Goal: Transaction & Acquisition: Purchase product/service

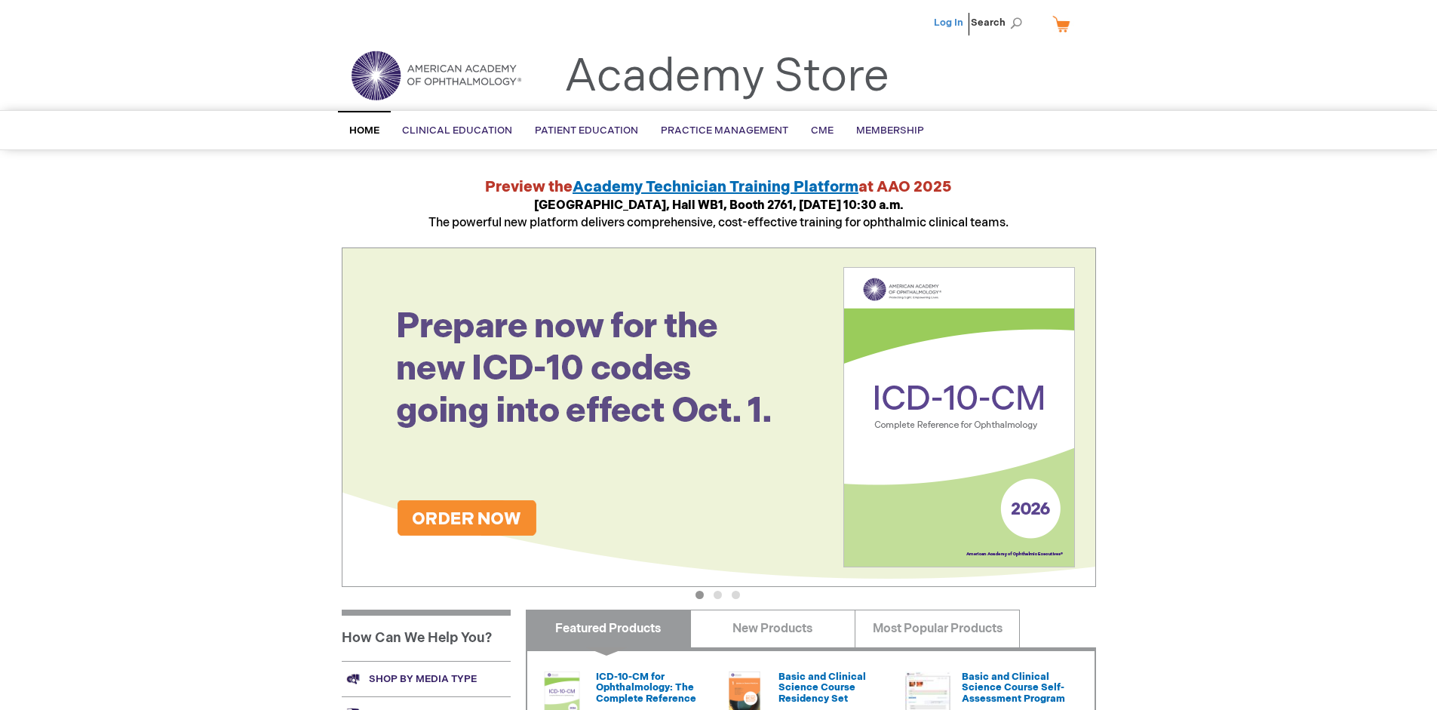
click at [950, 23] on link "Log In" at bounding box center [948, 23] width 29 height 12
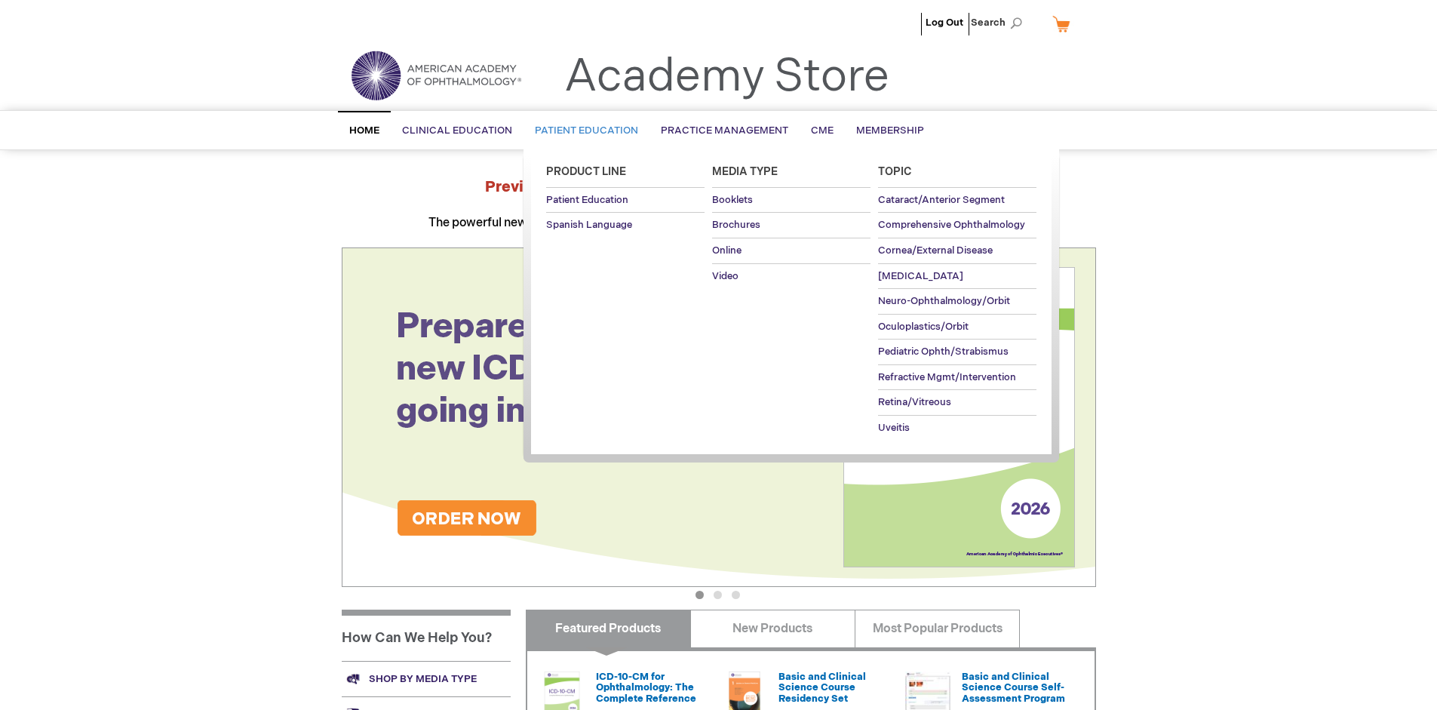
click at [582, 130] on span "Patient Education" at bounding box center [586, 130] width 103 height 12
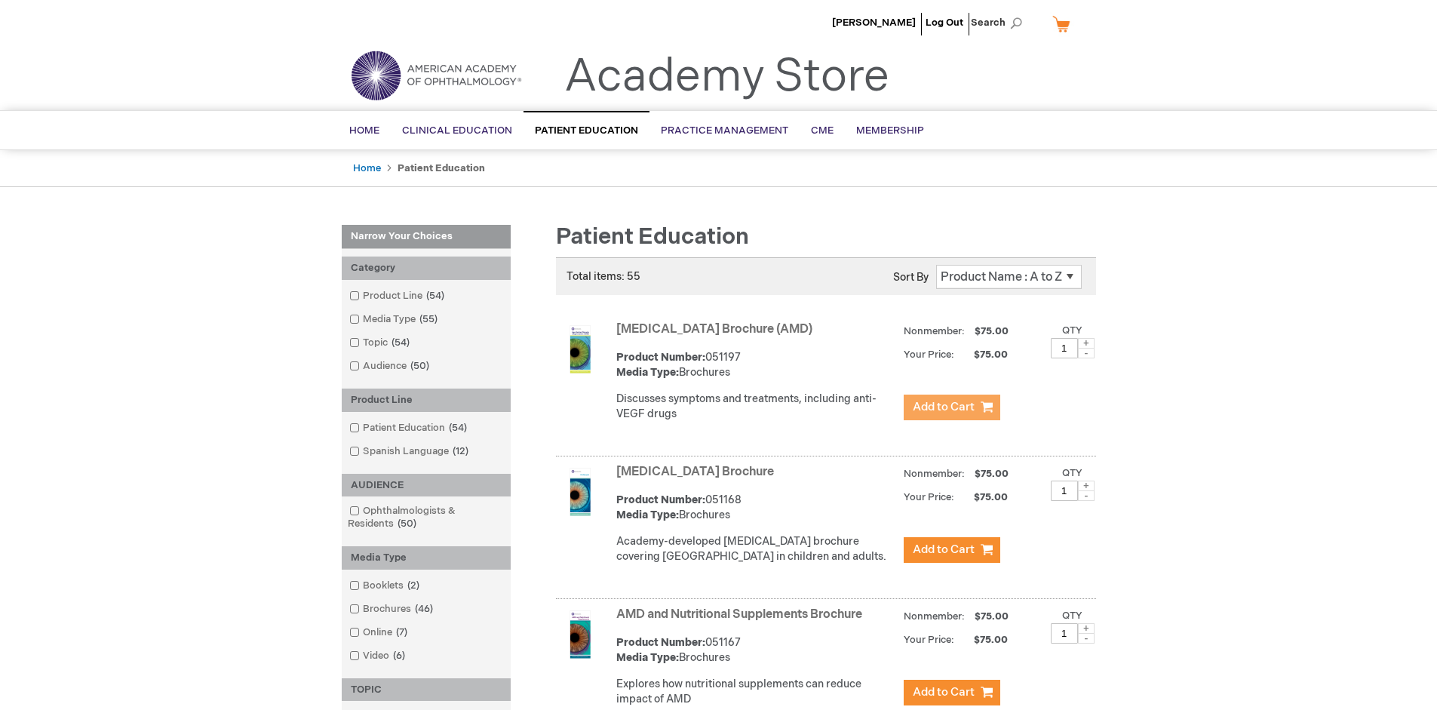
click at [951, 407] on span "Add to Cart" at bounding box center [944, 407] width 62 height 14
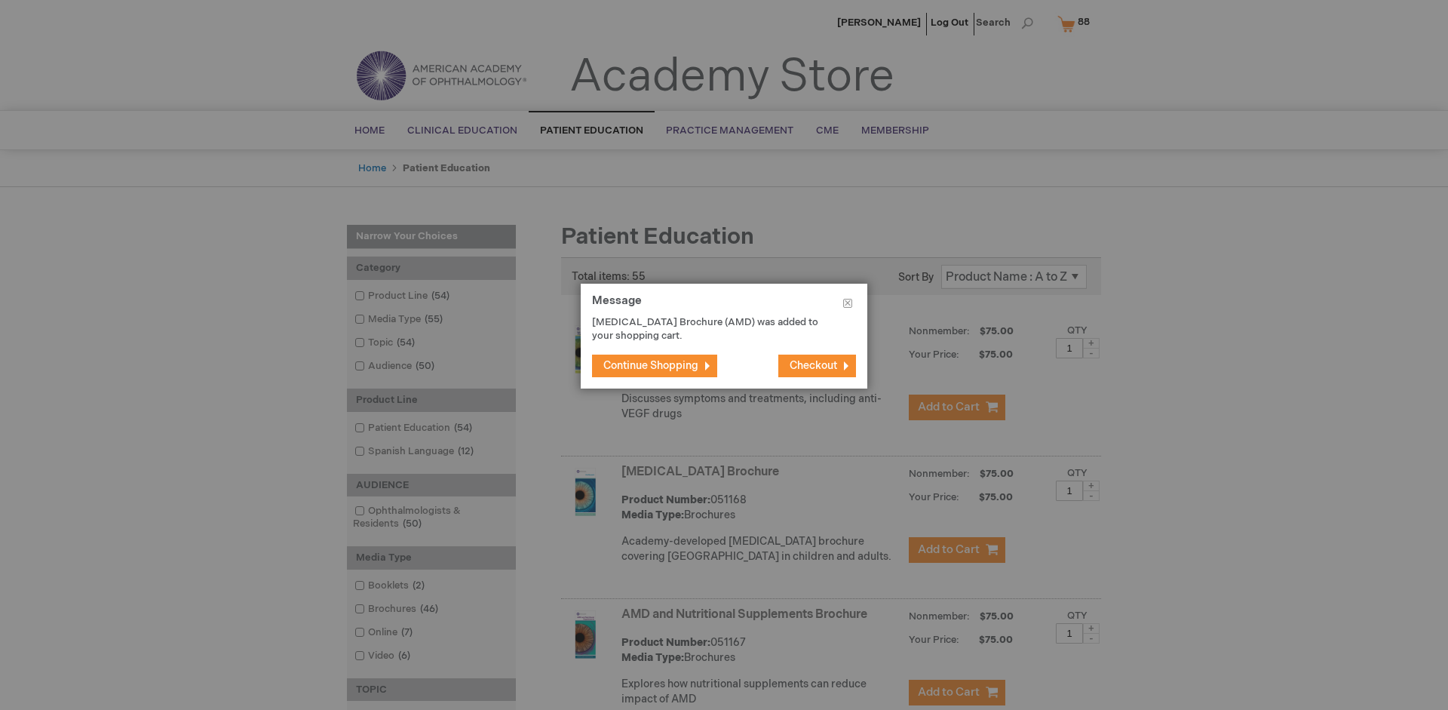
click at [651, 365] on span "Continue Shopping" at bounding box center [650, 365] width 95 height 13
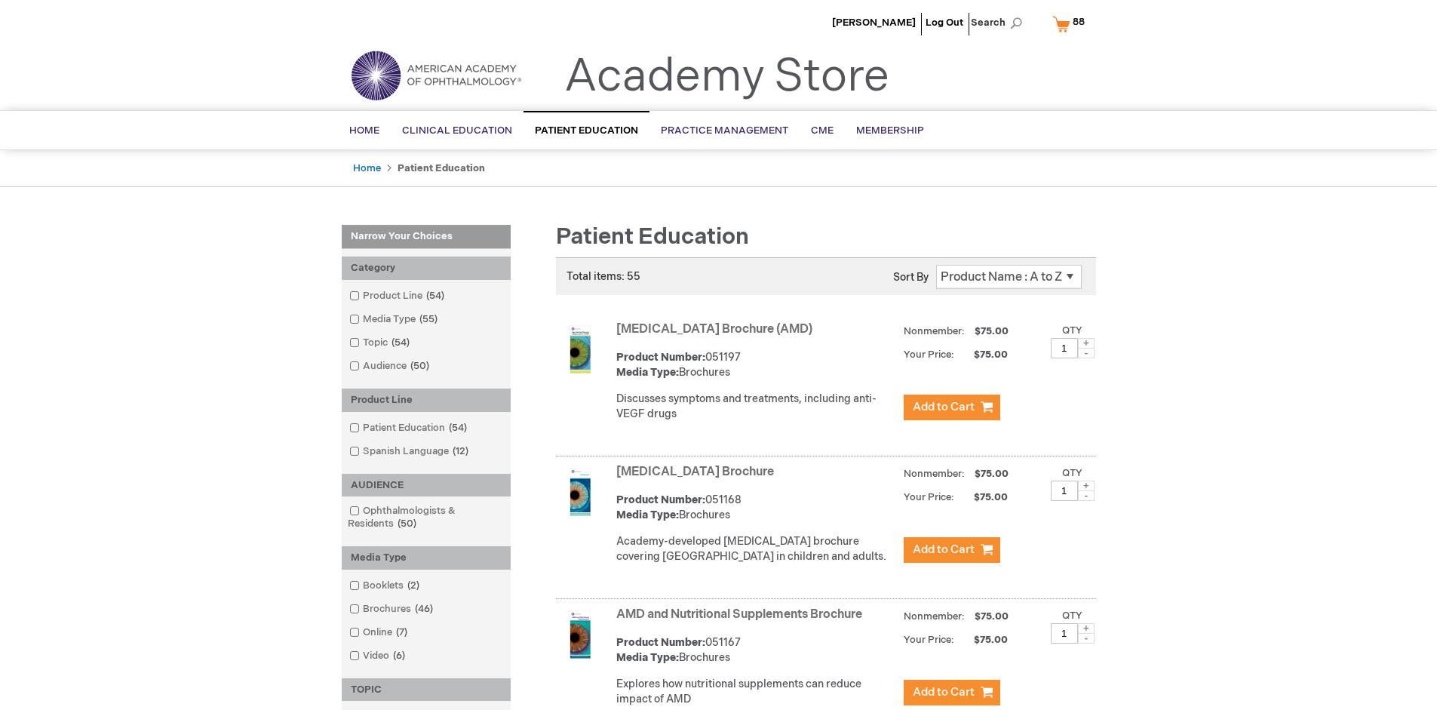
click at [742, 622] on link "AMD and Nutritional Supplements Brochure" at bounding box center [739, 614] width 246 height 14
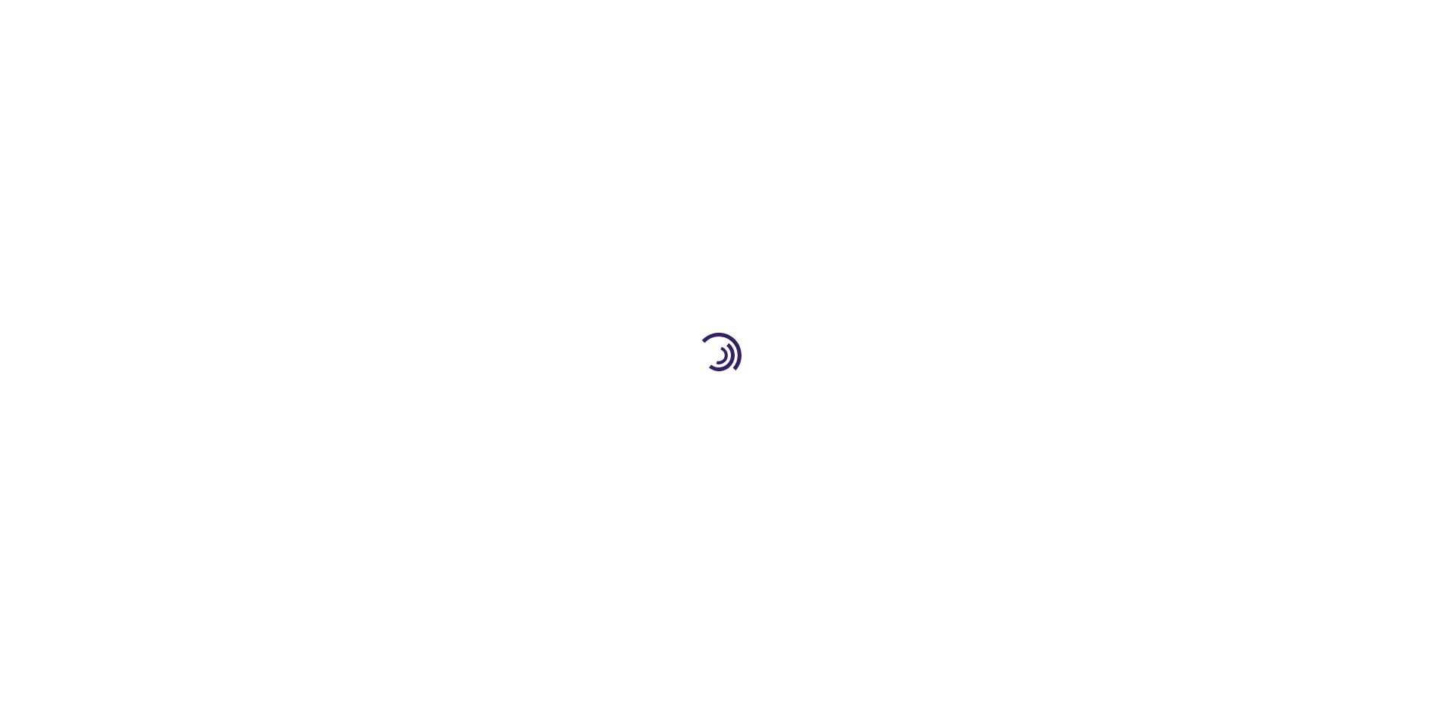
type input "1"
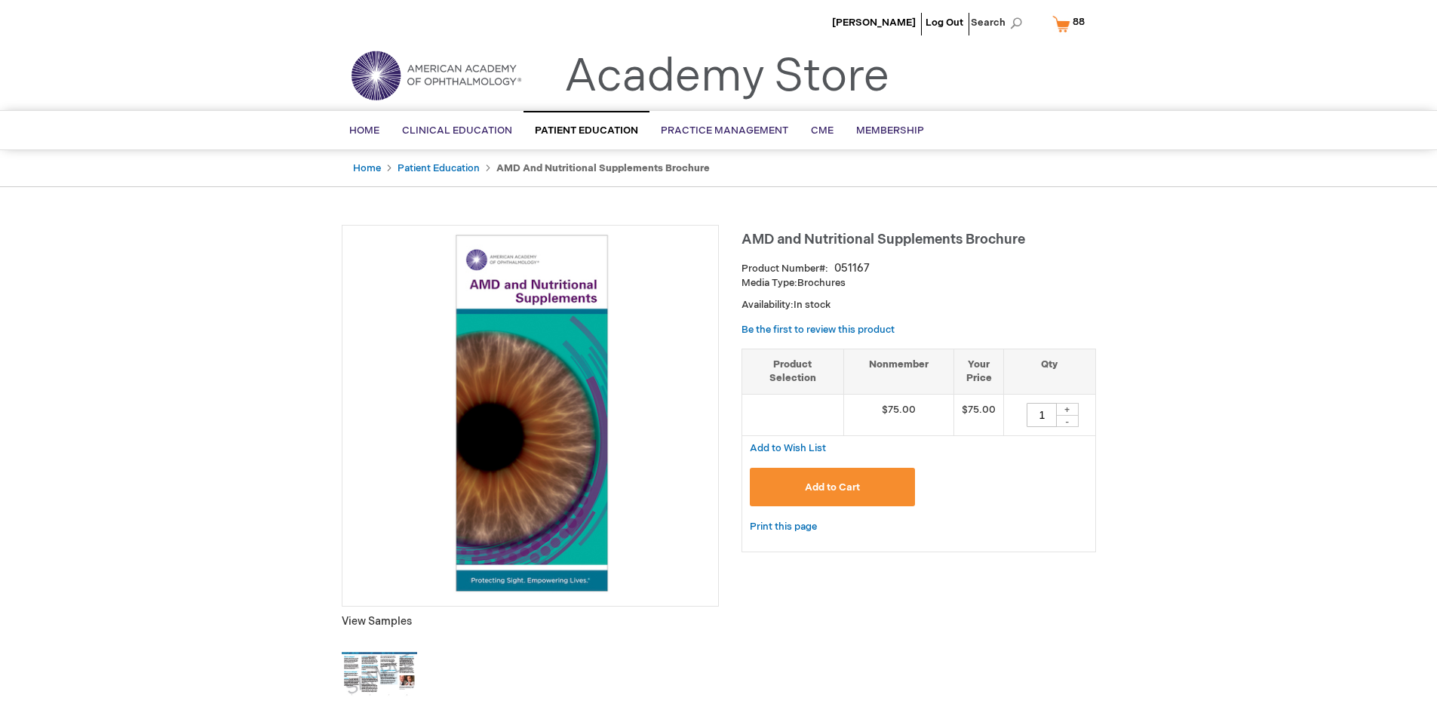
click at [832, 486] on span "Add to Cart" at bounding box center [832, 487] width 55 height 12
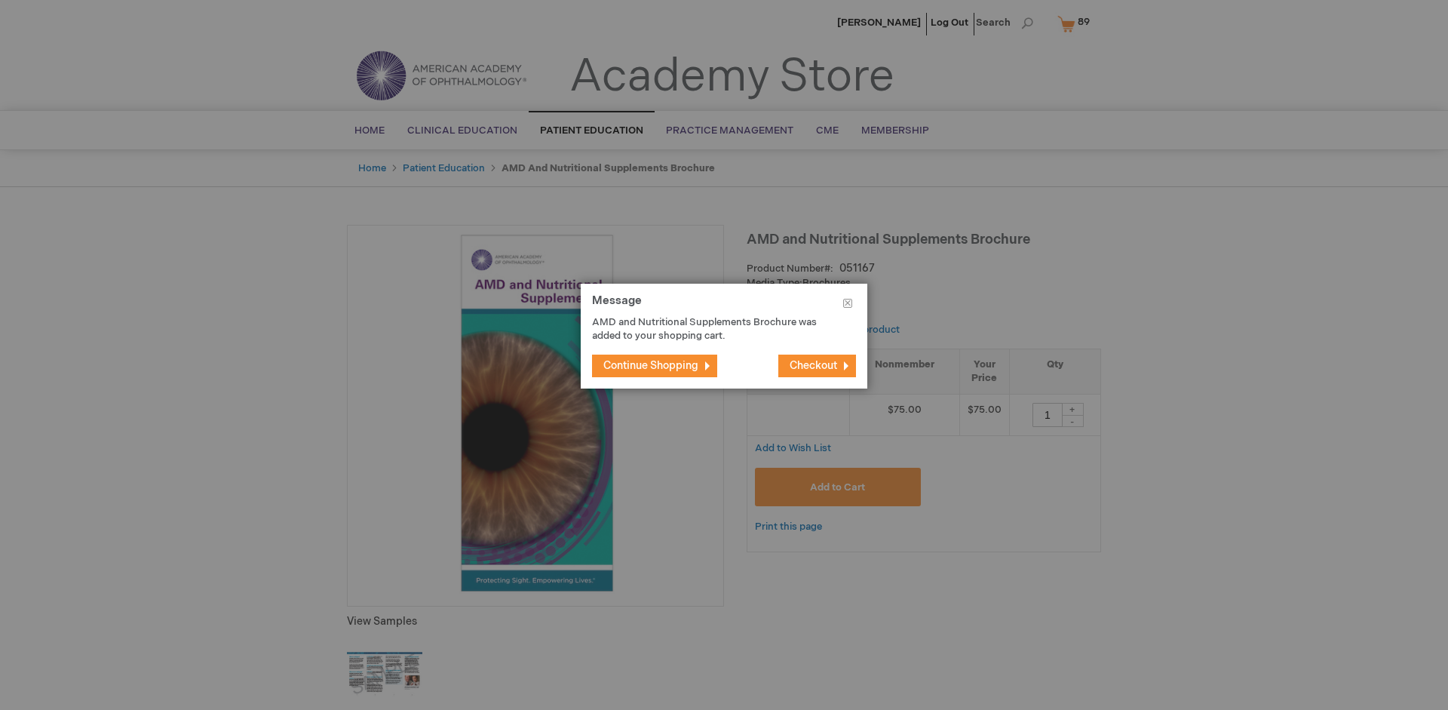
click at [651, 365] on span "Continue Shopping" at bounding box center [650, 365] width 95 height 13
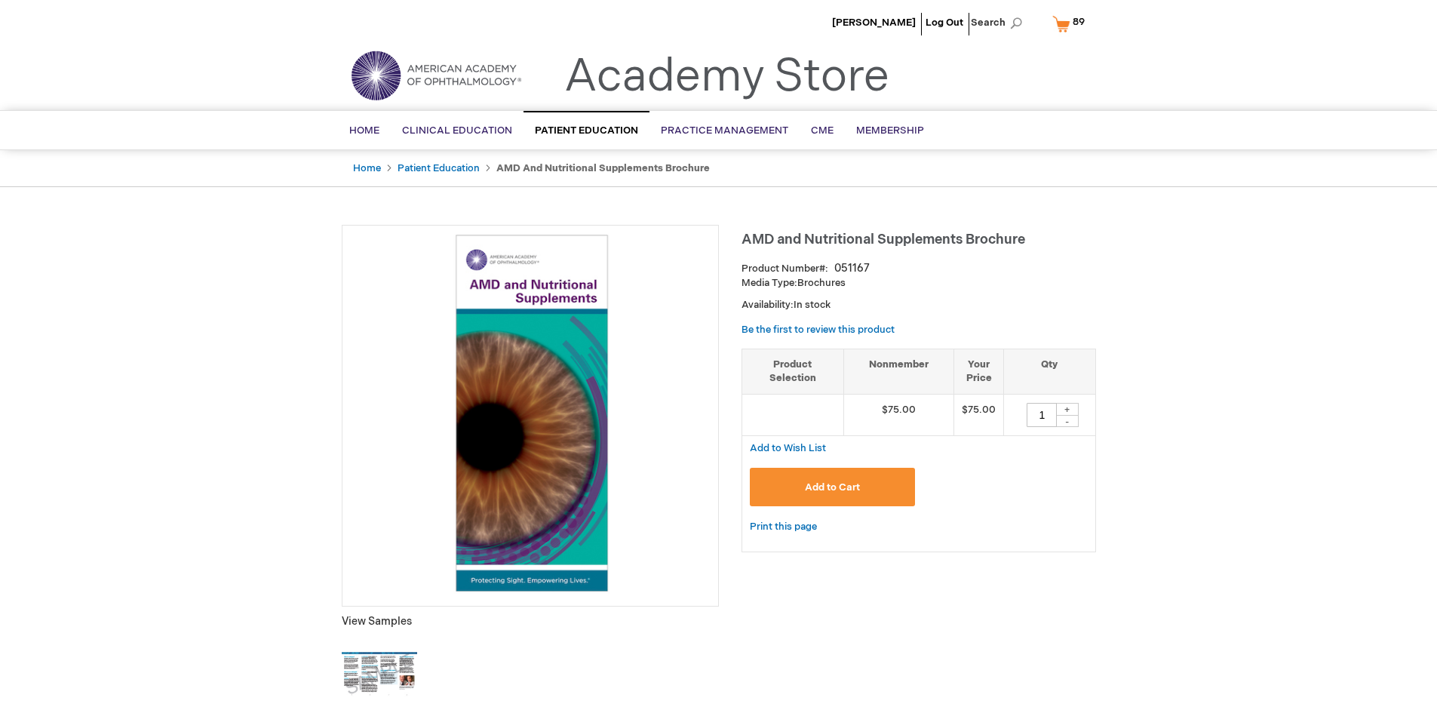
click at [1071, 23] on span "89 89 items" at bounding box center [1078, 22] width 17 height 18
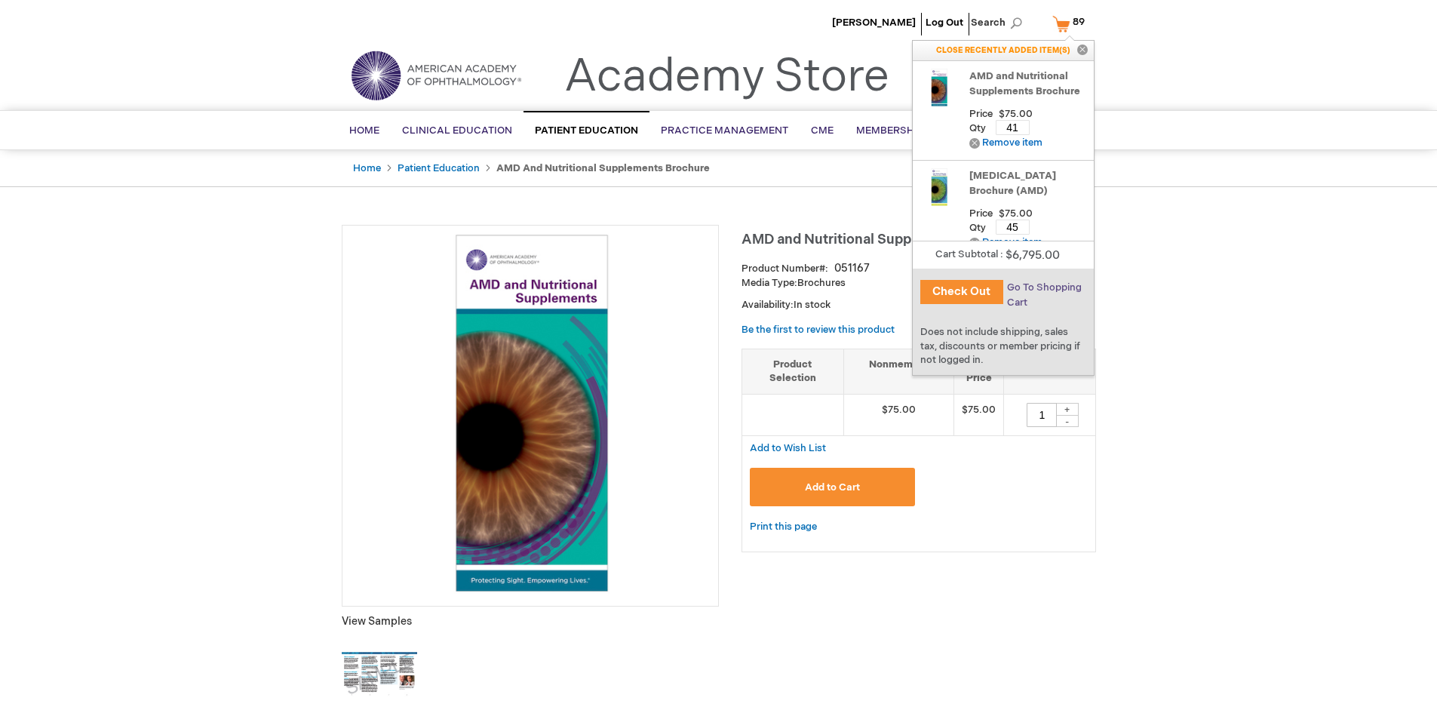
click at [1043, 287] on span "Go To Shopping Cart" at bounding box center [1044, 294] width 75 height 27
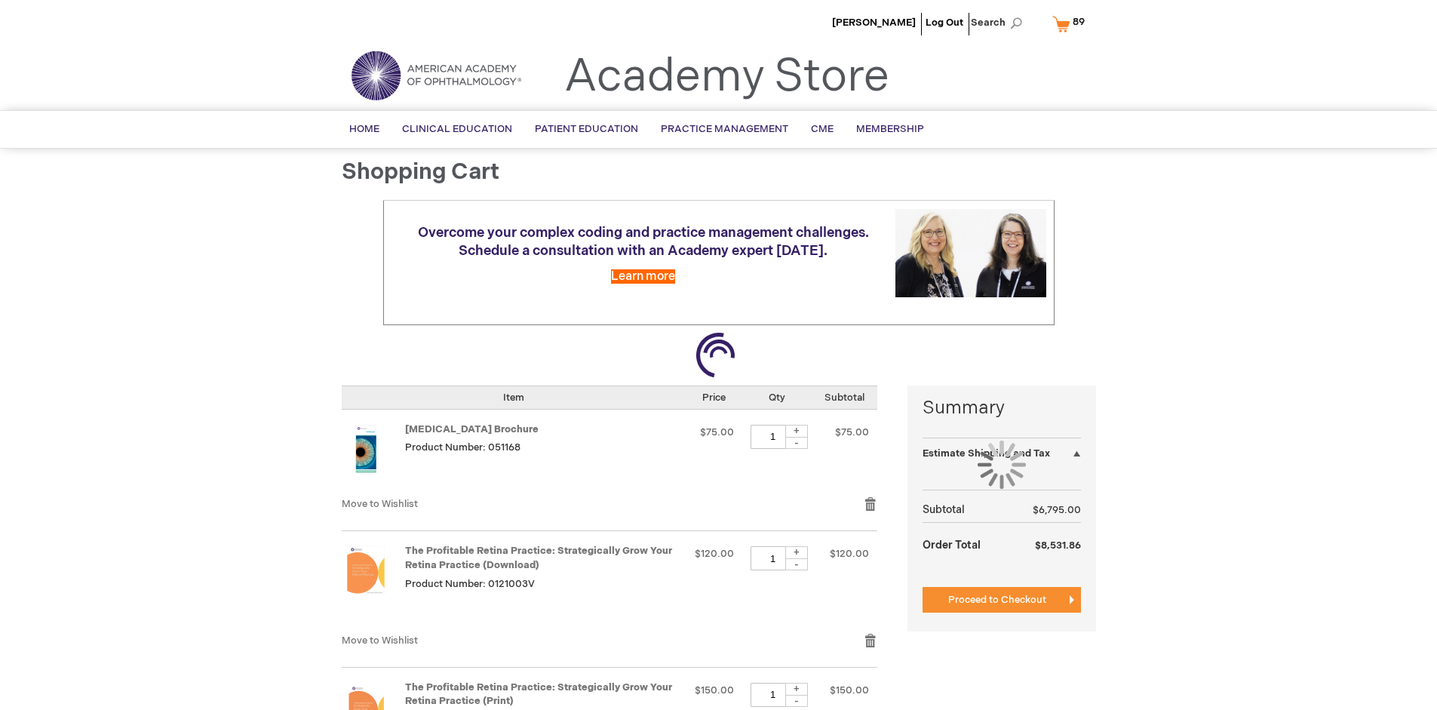
select select "US"
select select "41"
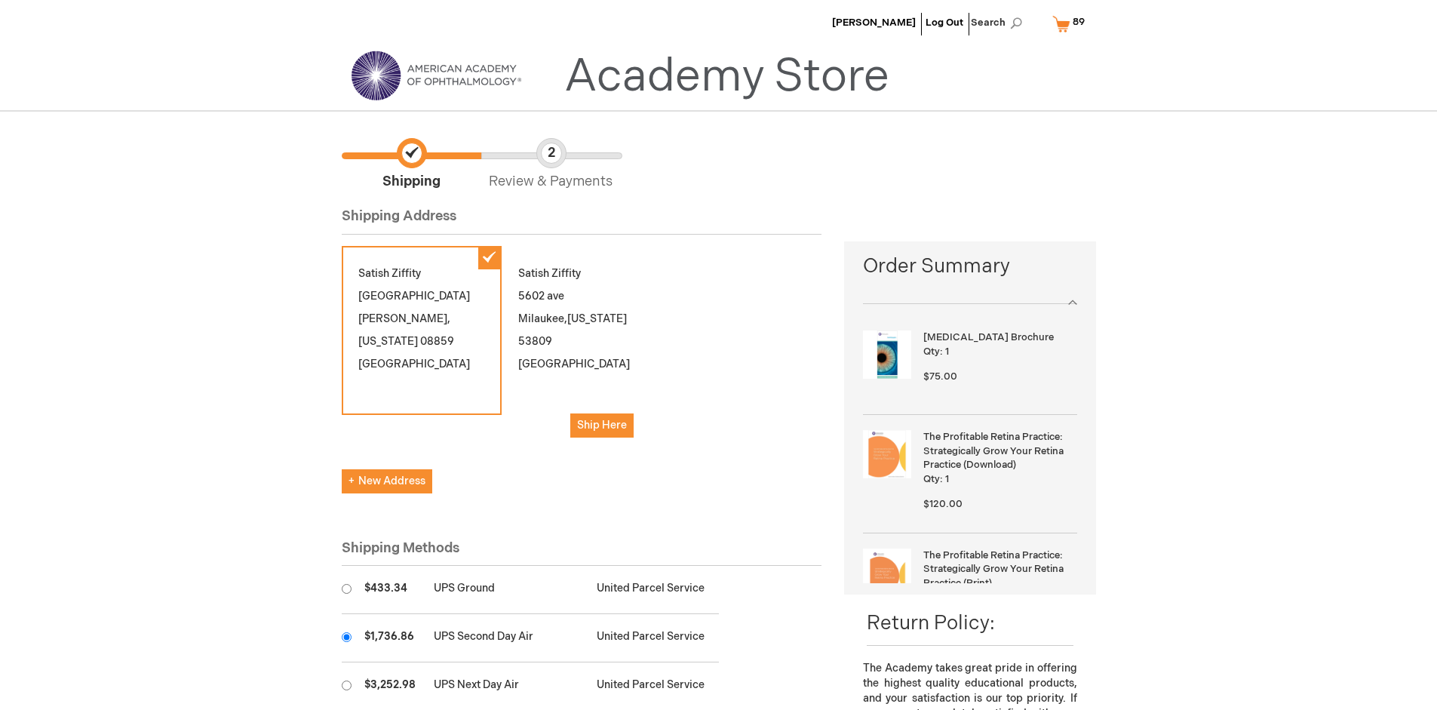
click at [346, 637] on input "radio" at bounding box center [347, 637] width 10 height 10
